Goal: Task Accomplishment & Management: Use online tool/utility

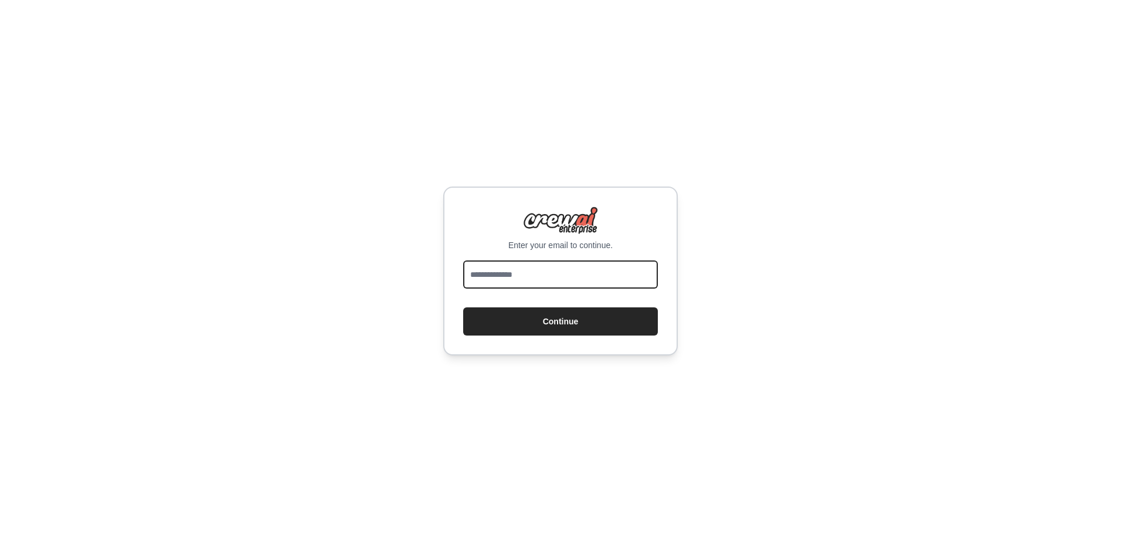
click at [517, 266] on input "email" at bounding box center [560, 274] width 195 height 28
type input "**********"
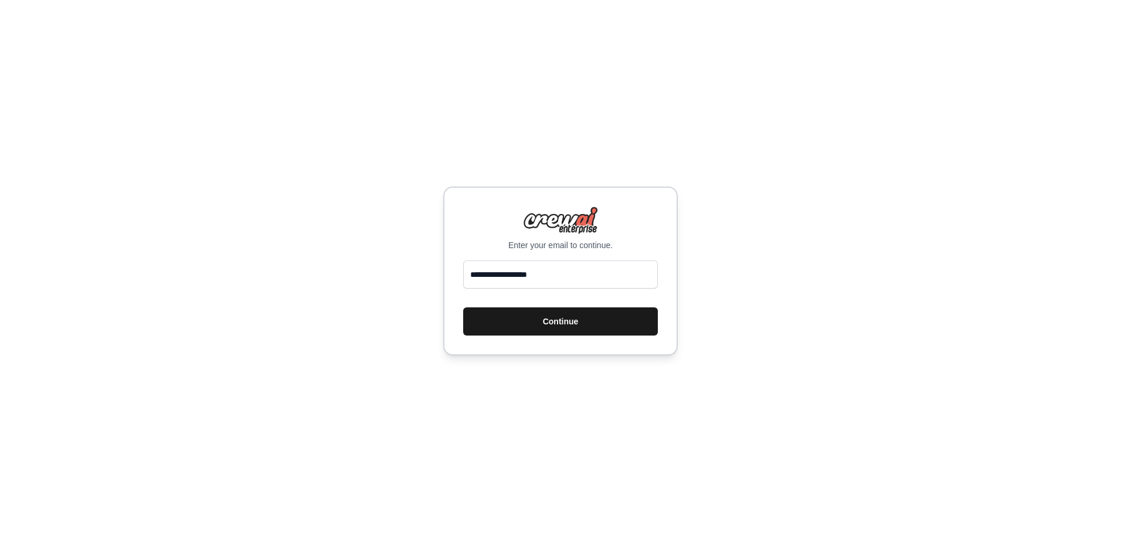
click at [548, 317] on button "Continue" at bounding box center [560, 321] width 195 height 28
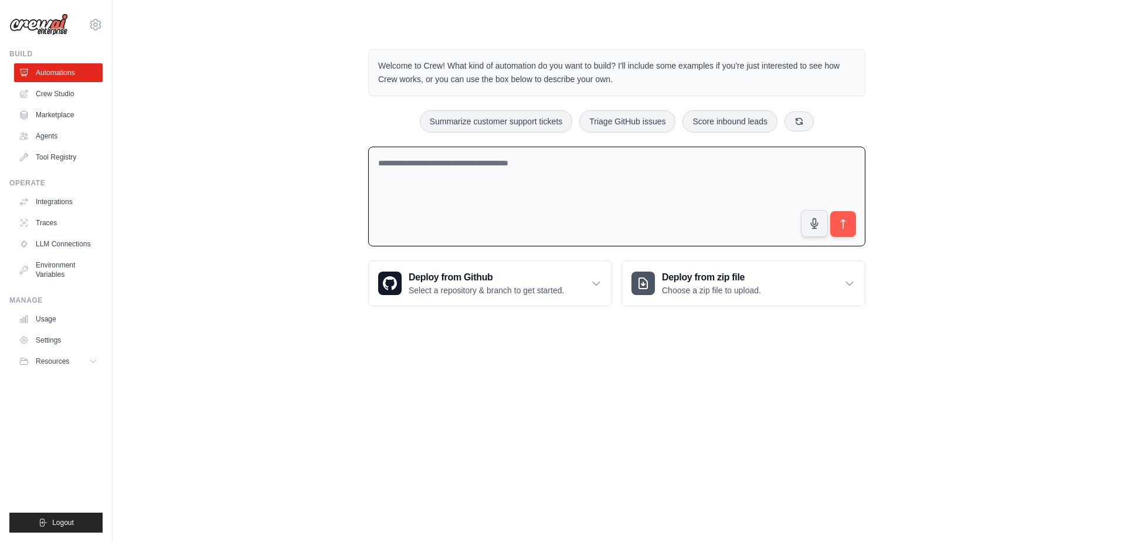
click at [521, 160] on textarea at bounding box center [616, 197] width 497 height 100
click at [52, 94] on link "Crew Studio" at bounding box center [59, 93] width 89 height 19
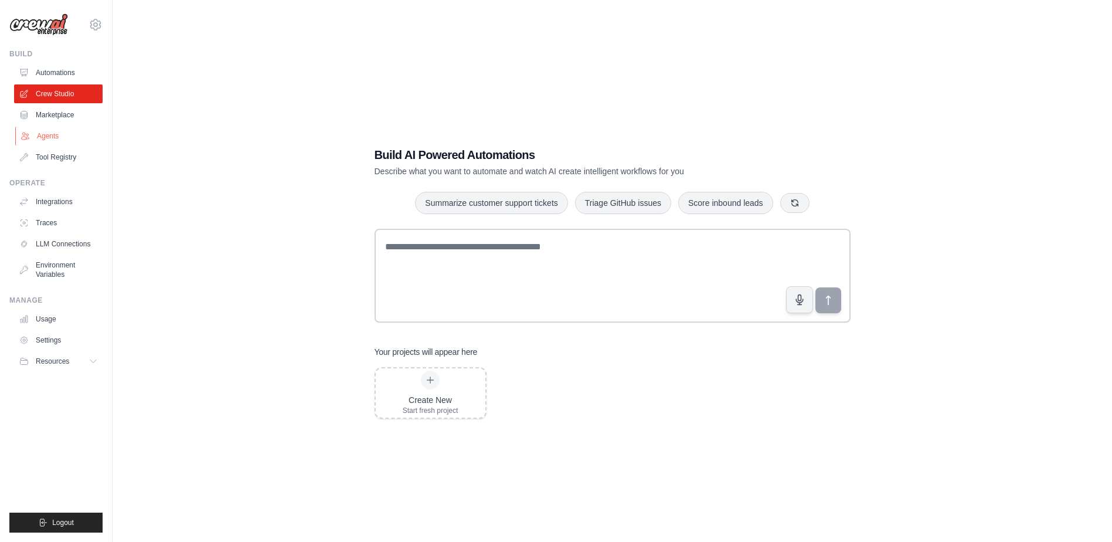
click at [43, 133] on link "Agents" at bounding box center [59, 136] width 89 height 19
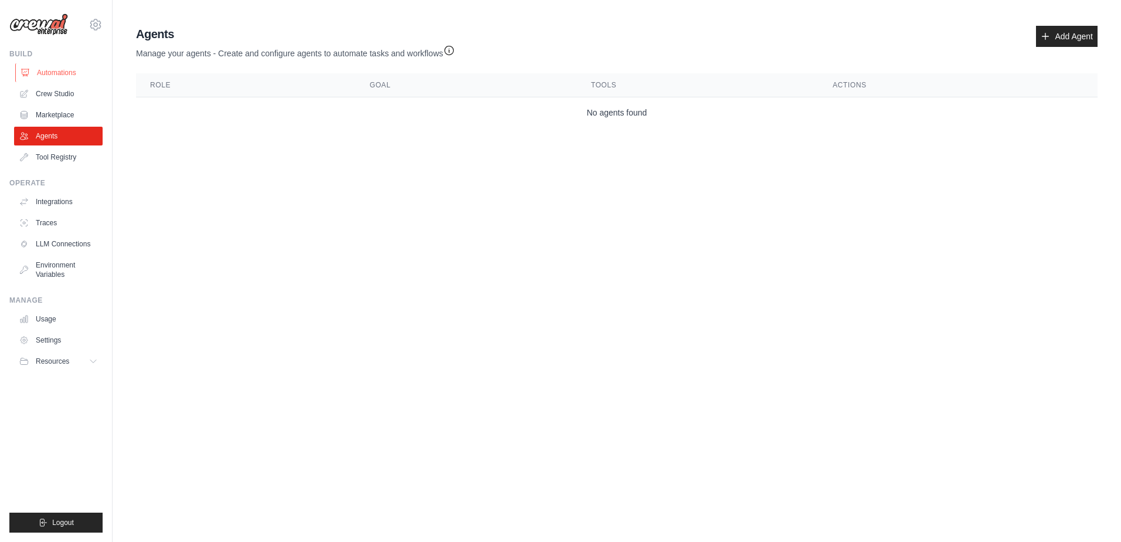
click at [63, 72] on link "Automations" at bounding box center [59, 72] width 89 height 19
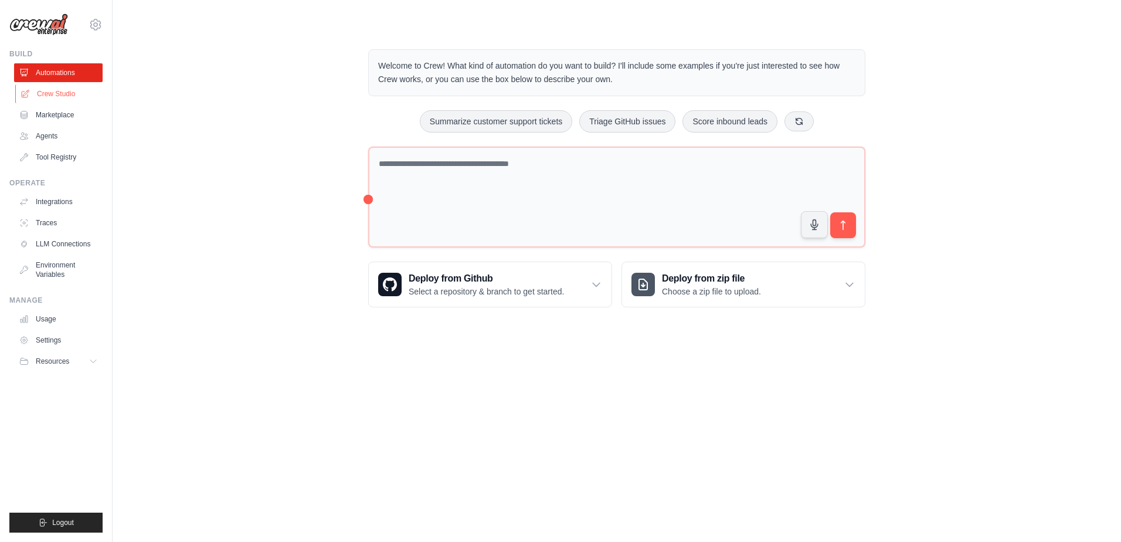
click at [56, 94] on link "Crew Studio" at bounding box center [59, 93] width 89 height 19
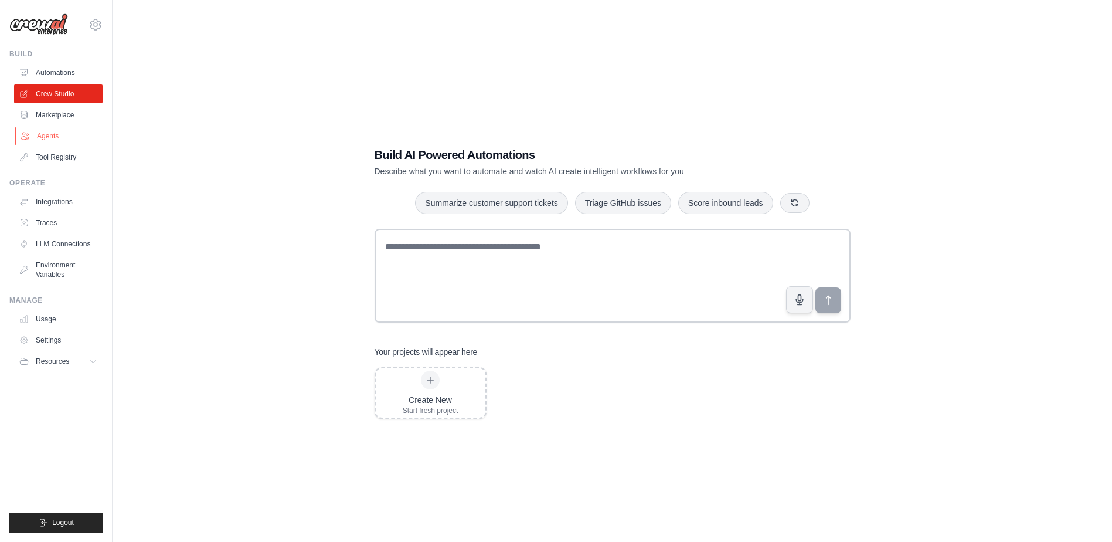
click at [45, 137] on link "Agents" at bounding box center [59, 136] width 89 height 19
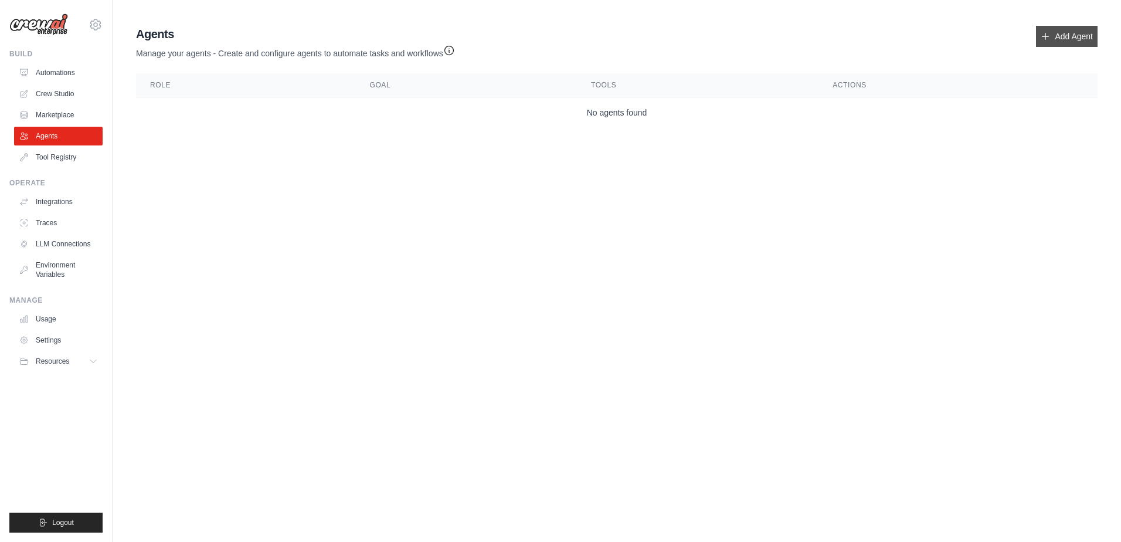
click at [1057, 36] on link "Add Agent" at bounding box center [1067, 36] width 62 height 21
